Goal: Information Seeking & Learning: Understand process/instructions

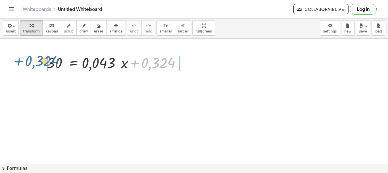
drag, startPoint x: 146, startPoint y: 67, endPoint x: 30, endPoint y: 65, distance: 116.3
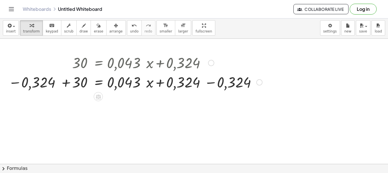
click at [64, 82] on div at bounding box center [136, 81] width 260 height 19
click at [208, 82] on div at bounding box center [155, 81] width 226 height 19
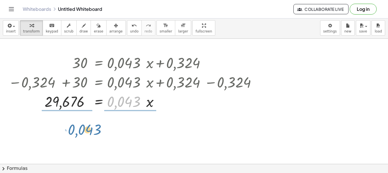
drag, startPoint x: 121, startPoint y: 101, endPoint x: 82, endPoint y: 129, distance: 48.1
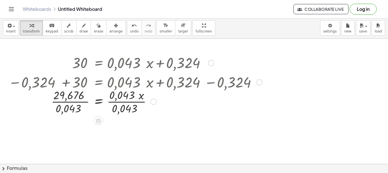
click at [62, 101] on div at bounding box center [136, 101] width 260 height 28
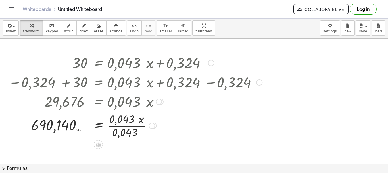
click at [129, 127] on div at bounding box center [136, 125] width 260 height 28
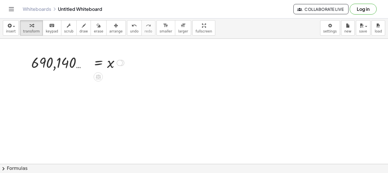
drag, startPoint x: 122, startPoint y: 126, endPoint x: 130, endPoint y: 47, distance: 78.9
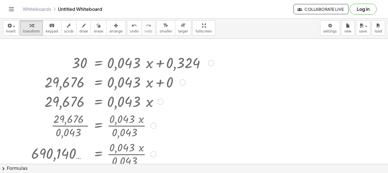
drag, startPoint x: 118, startPoint y: 62, endPoint x: 139, endPoint y: 184, distance: 123.7
click at [139, 172] on html "Graspable Math Activities Get Started Activity Bank Assigned Work Classes White…" at bounding box center [194, 86] width 388 height 173
click at [213, 64] on div at bounding box center [211, 63] width 6 height 6
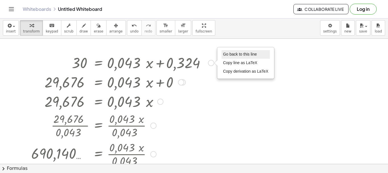
click at [232, 57] on li "Go back to this line" at bounding box center [246, 54] width 48 height 9
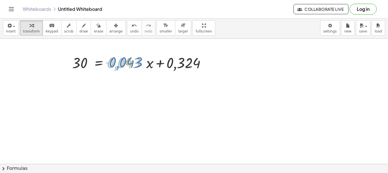
drag, startPoint x: 115, startPoint y: 60, endPoint x: 120, endPoint y: 60, distance: 4.8
click at [120, 60] on div at bounding box center [143, 62] width 148 height 19
drag, startPoint x: 83, startPoint y: 61, endPoint x: 209, endPoint y: 62, distance: 126.5
click at [209, 62] on div at bounding box center [143, 62] width 148 height 19
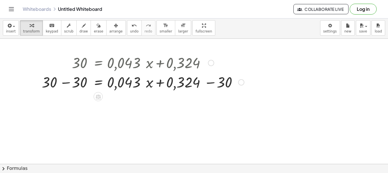
click at [71, 85] on div at bounding box center [143, 81] width 208 height 19
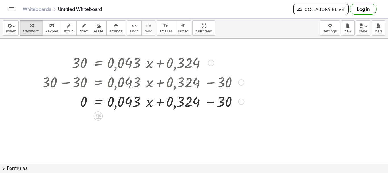
click at [215, 103] on div at bounding box center [143, 100] width 208 height 19
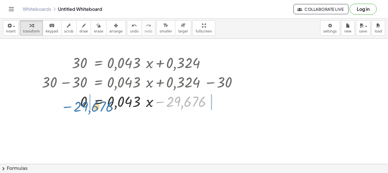
drag, startPoint x: 183, startPoint y: 103, endPoint x: 90, endPoint y: 108, distance: 92.8
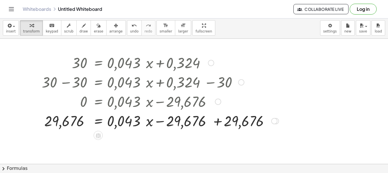
click at [215, 128] on div at bounding box center [160, 120] width 243 height 19
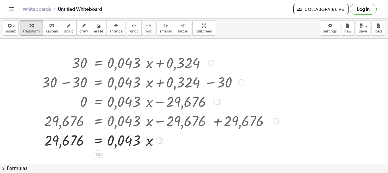
click at [98, 140] on div "= · 0,043 · x 29,676 Go back to this line Copy line as LaTeX Copy derivation as…" at bounding box center [98, 140] width 0 height 0
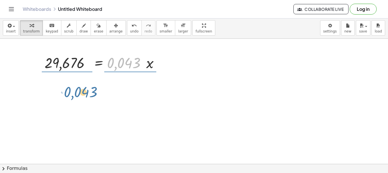
drag, startPoint x: 117, startPoint y: 57, endPoint x: 74, endPoint y: 86, distance: 52.3
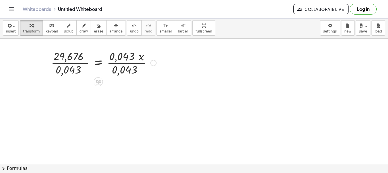
click at [71, 65] on div at bounding box center [103, 62] width 111 height 28
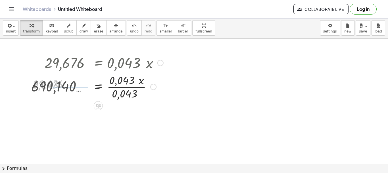
click at [131, 89] on div at bounding box center [97, 86] width 138 height 28
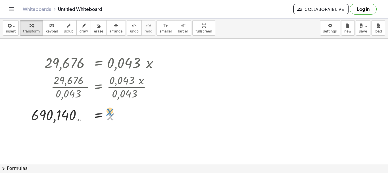
drag, startPoint x: 123, startPoint y: 119, endPoint x: 122, endPoint y: 115, distance: 4.6
click at [122, 115] on div at bounding box center [97, 114] width 138 height 19
drag, startPoint x: 122, startPoint y: 115, endPoint x: 152, endPoint y: 39, distance: 81.5
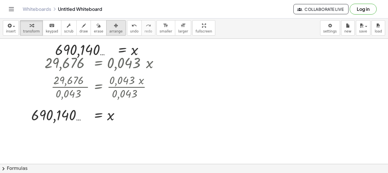
click at [115, 30] on button "arrange" at bounding box center [116, 27] width 20 height 15
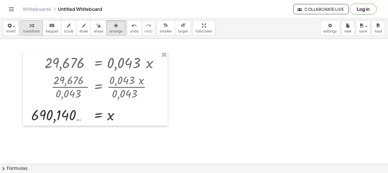
click at [30, 23] on icon "button" at bounding box center [32, 25] width 4 height 7
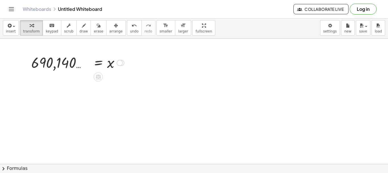
drag, startPoint x: 119, startPoint y: 115, endPoint x: 113, endPoint y: 52, distance: 63.1
click at [113, 52] on div "30 = + · 0,043 · x + 0,324 + 30 − 30 = + · 0,043 · x + 0,324 − 30 0 = + · 0,043…" at bounding box center [76, 62] width 106 height 22
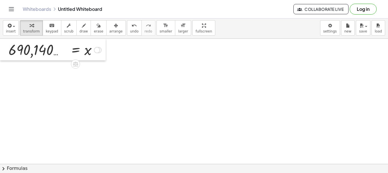
drag, startPoint x: 25, startPoint y: 61, endPoint x: 0, endPoint y: 31, distance: 39.2
click at [0, 31] on div "insert select one: Math Expression Function Text Youtube Video Graphing Geometr…" at bounding box center [194, 94] width 388 height 155
